Goal: Task Accomplishment & Management: Complete application form

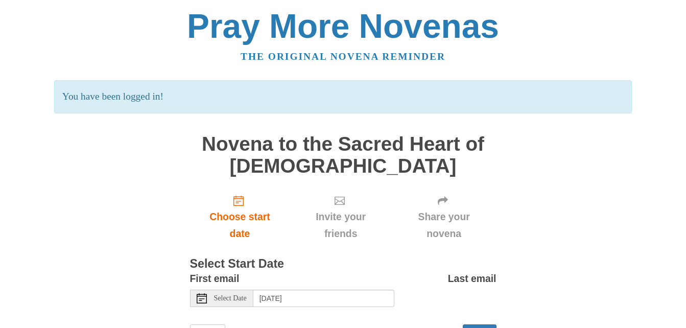
scroll to position [47, 0]
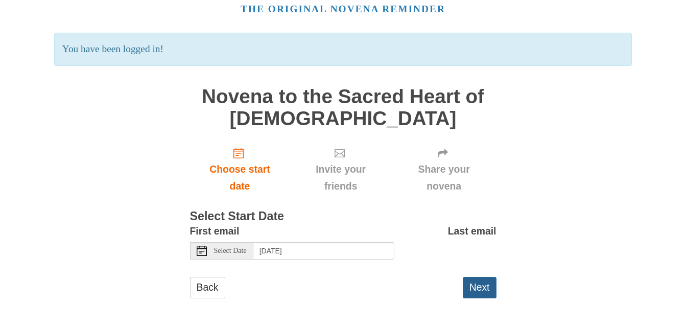
click at [486, 290] on button "Next" at bounding box center [479, 287] width 34 height 21
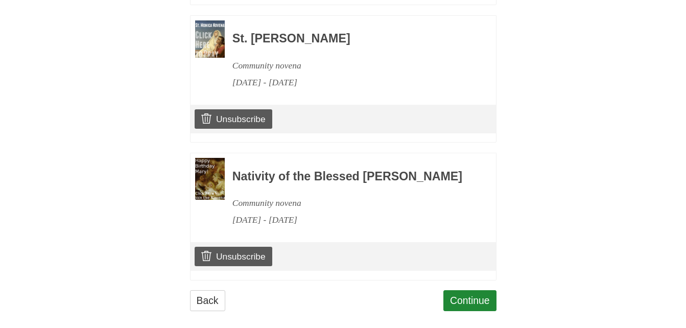
scroll to position [949, 0]
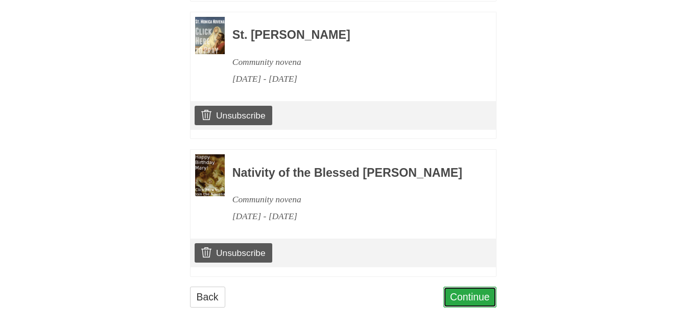
click at [453, 291] on link "Continue" at bounding box center [469, 296] width 53 height 21
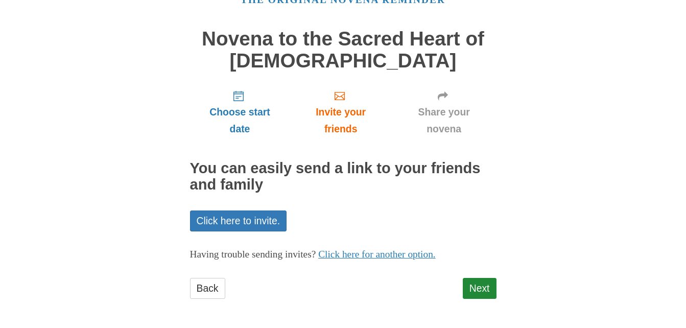
scroll to position [58, 0]
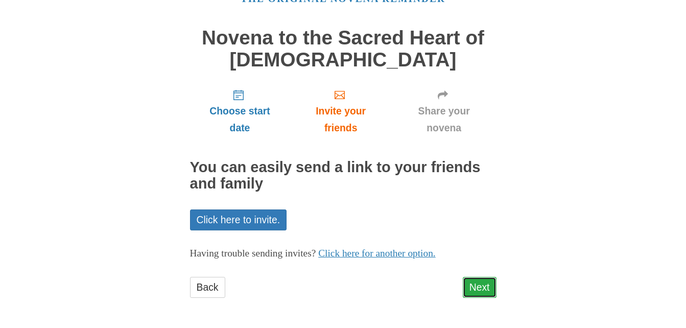
click at [495, 281] on link "Next" at bounding box center [479, 287] width 34 height 21
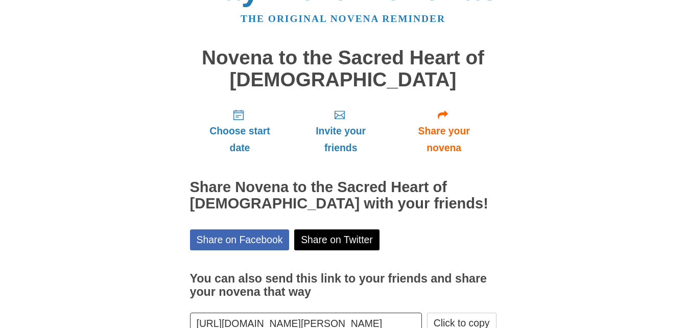
scroll to position [104, 0]
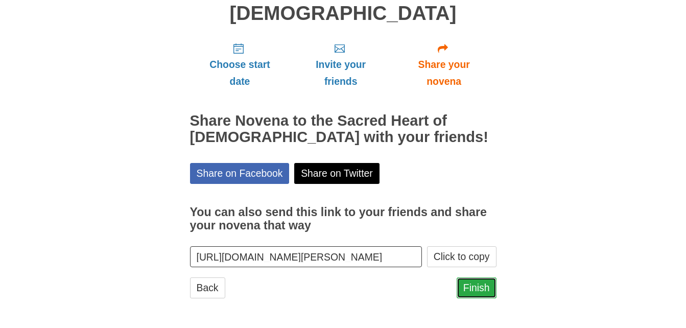
click at [489, 288] on link "Finish" at bounding box center [476, 287] width 40 height 21
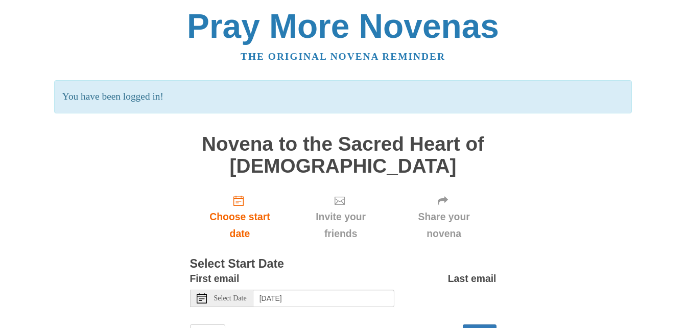
scroll to position [47, 0]
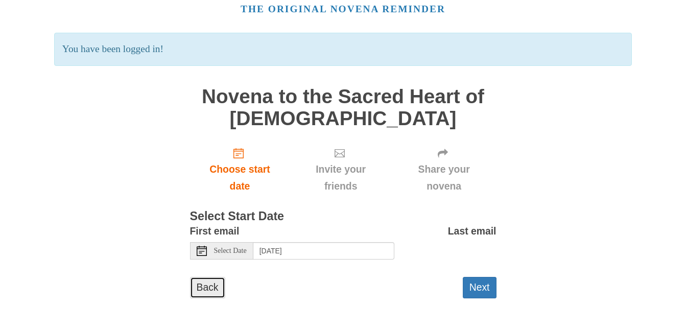
click at [203, 284] on link "Back" at bounding box center [207, 287] width 35 height 21
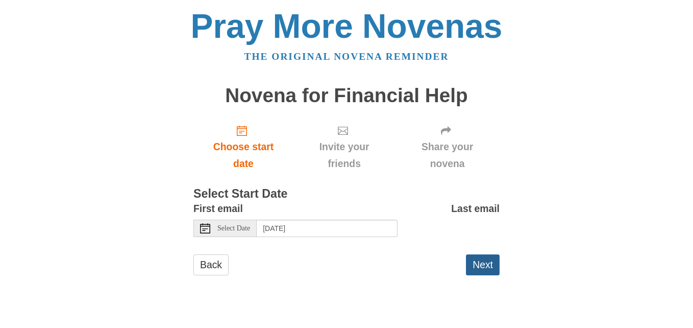
click at [477, 261] on button "Next" at bounding box center [483, 264] width 34 height 21
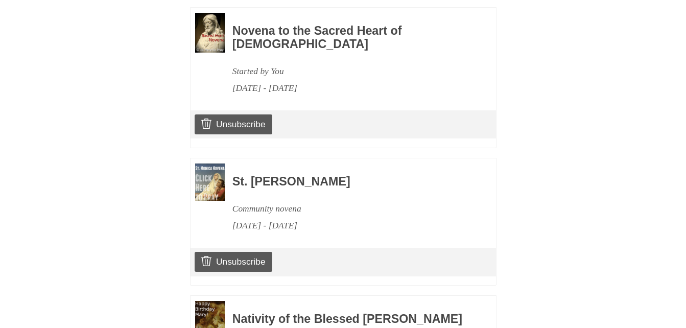
scroll to position [1065, 0]
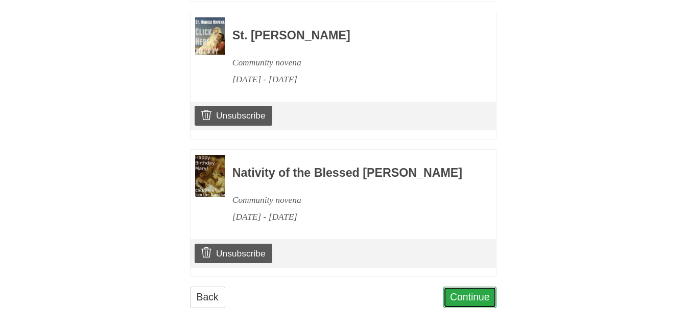
click at [458, 286] on link "Continue" at bounding box center [469, 296] width 53 height 21
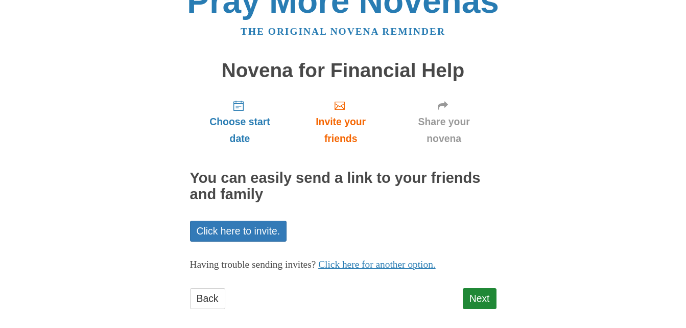
scroll to position [36, 0]
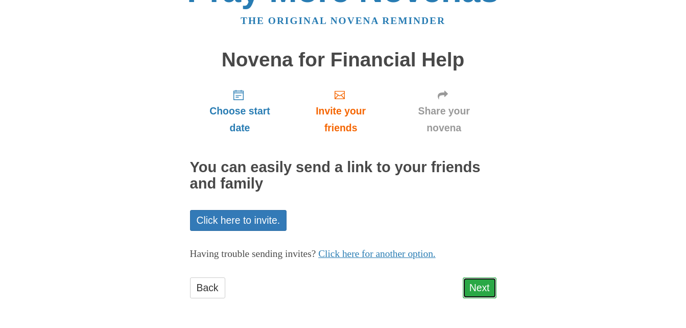
click at [494, 293] on link "Next" at bounding box center [479, 287] width 34 height 21
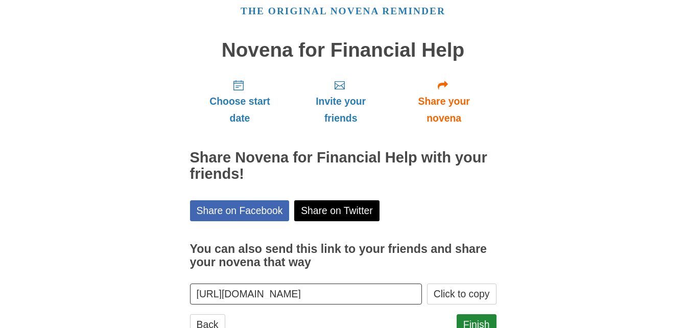
scroll to position [82, 0]
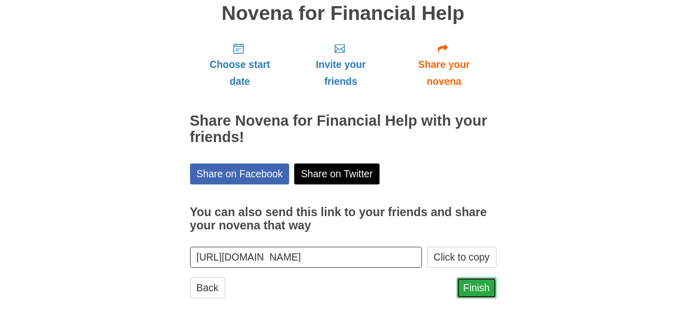
click at [468, 281] on link "Finish" at bounding box center [476, 287] width 40 height 21
